Goal: Task Accomplishment & Management: Complete application form

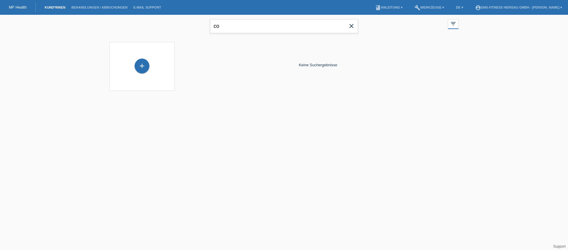
type input "c"
type input "Steigruber"
click at [143, 70] on div "+" at bounding box center [142, 66] width 14 height 10
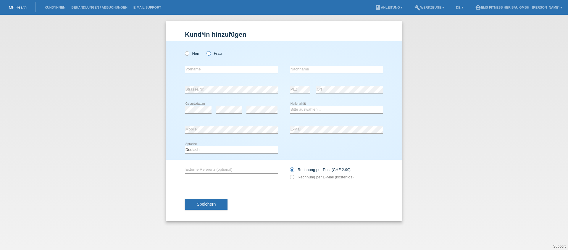
click at [206, 50] on icon at bounding box center [206, 50] width 0 height 0
click at [210, 52] on input "Frau" at bounding box center [208, 53] width 4 height 4
radio input "true"
click at [213, 68] on input "text" at bounding box center [231, 69] width 93 height 7
type input "Cohanna"
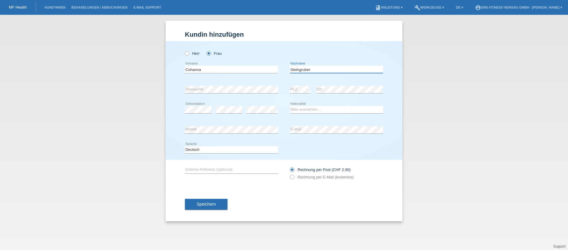
type input "Steingruber"
select select "CH"
click at [220, 205] on button "Speichern" at bounding box center [206, 204] width 43 height 11
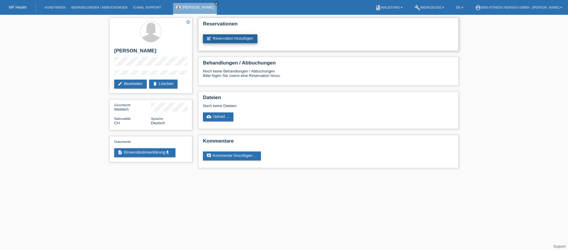
click at [240, 41] on link "post_add Reservation hinzufügen" at bounding box center [230, 38] width 54 height 9
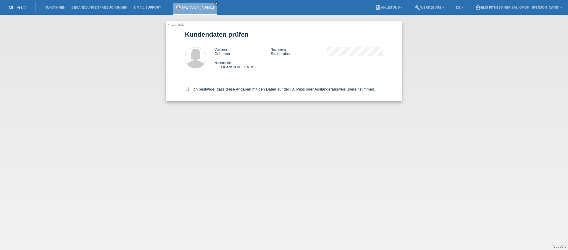
click at [231, 92] on div "Ich bestätige, dass diese Angaben mit den Daten auf der ID, Pass oder Ausländer…" at bounding box center [284, 88] width 198 height 26
click at [231, 91] on label "Ich bestätige, dass diese Angaben mit den Daten auf der ID, Pass oder Ausländer…" at bounding box center [280, 89] width 190 height 4
click at [189, 91] on input "Ich bestätige, dass diese Angaben mit den Daten auf der ID, Pass oder Ausländer…" at bounding box center [187, 89] width 4 height 4
checkbox input "true"
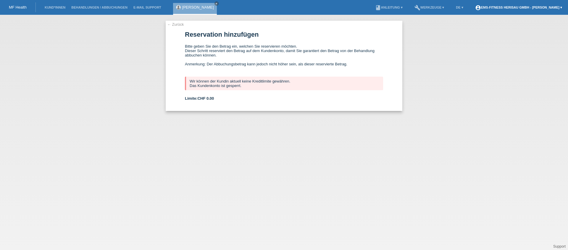
click at [520, 7] on link "account_circle EMS-Fitness Herisau GmbH - [PERSON_NAME] ▾" at bounding box center [518, 8] width 93 height 4
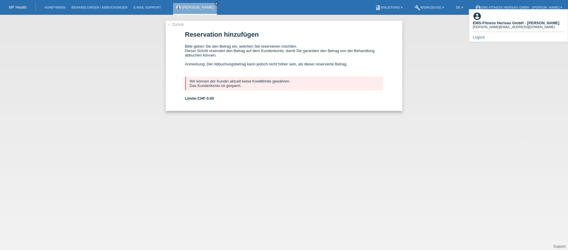
click at [478, 33] on div "account_circle EMS-Fitness Herisau GmbH - [PERSON_NAME] [PERSON_NAME][EMAIL_ADD…" at bounding box center [518, 25] width 99 height 33
click at [478, 35] on link "Logout" at bounding box center [479, 37] width 12 height 4
